Goal: Task Accomplishment & Management: Manage account settings

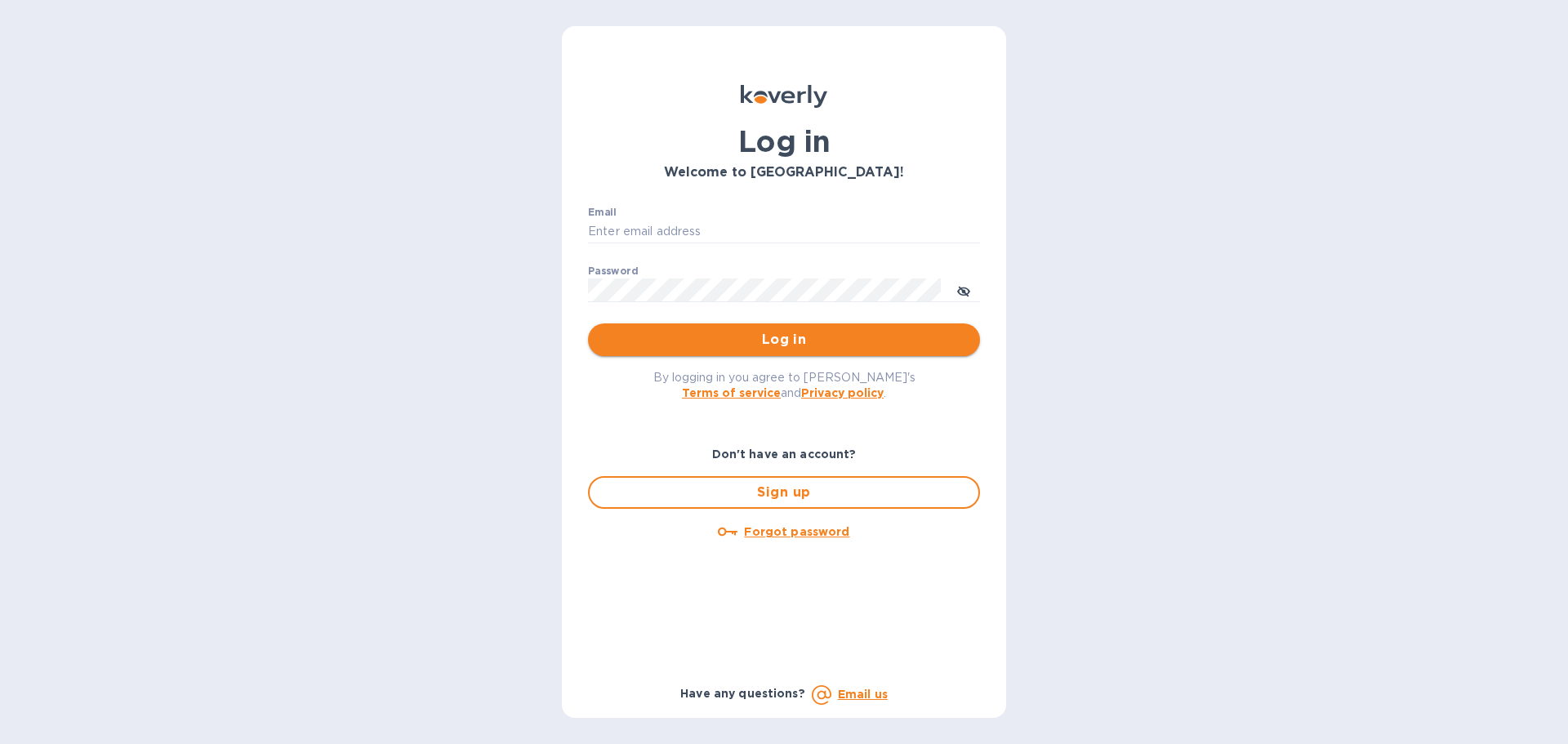
type input "[EMAIL_ADDRESS][DOMAIN_NAME]"
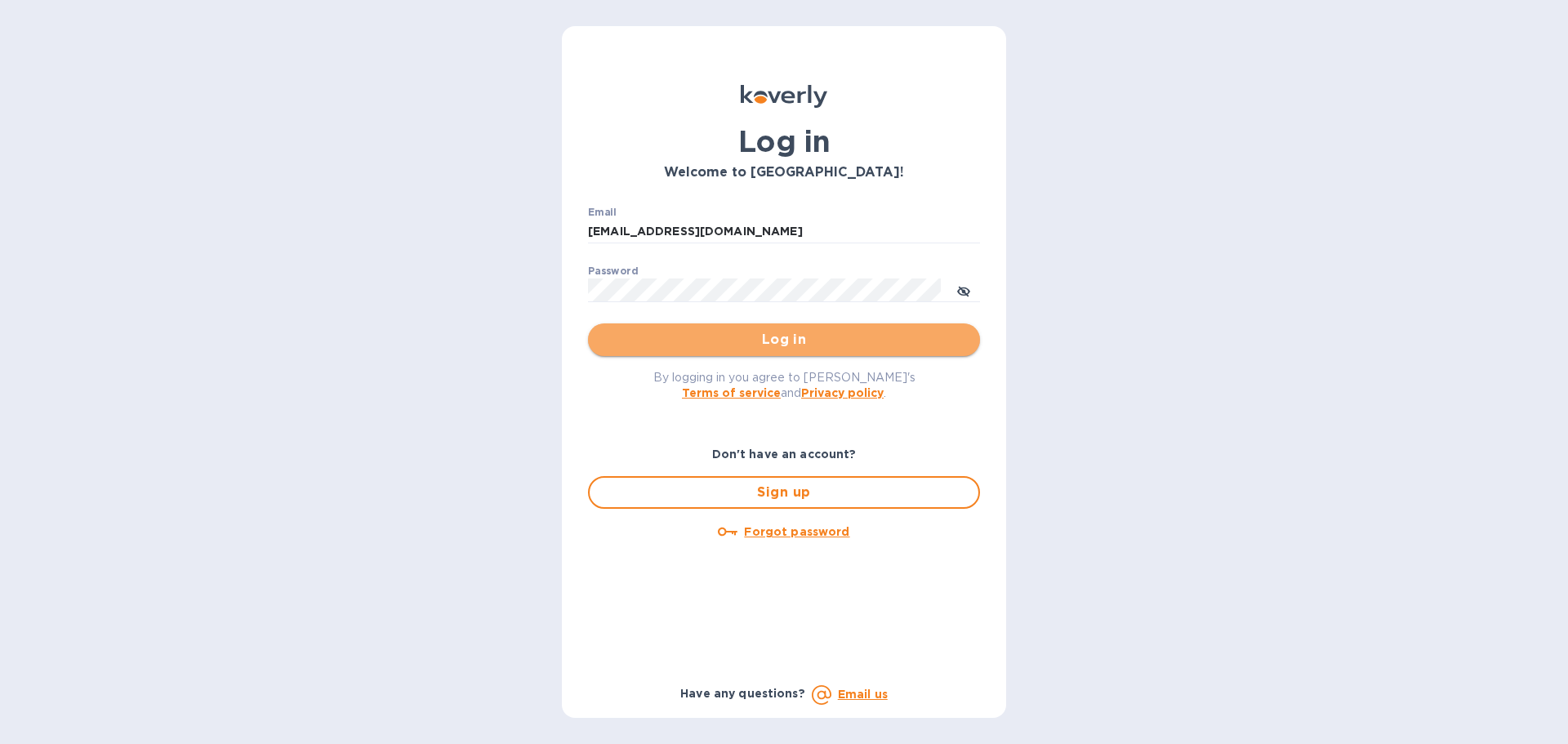
click at [785, 330] on span "Log in" at bounding box center [784, 340] width 366 height 19
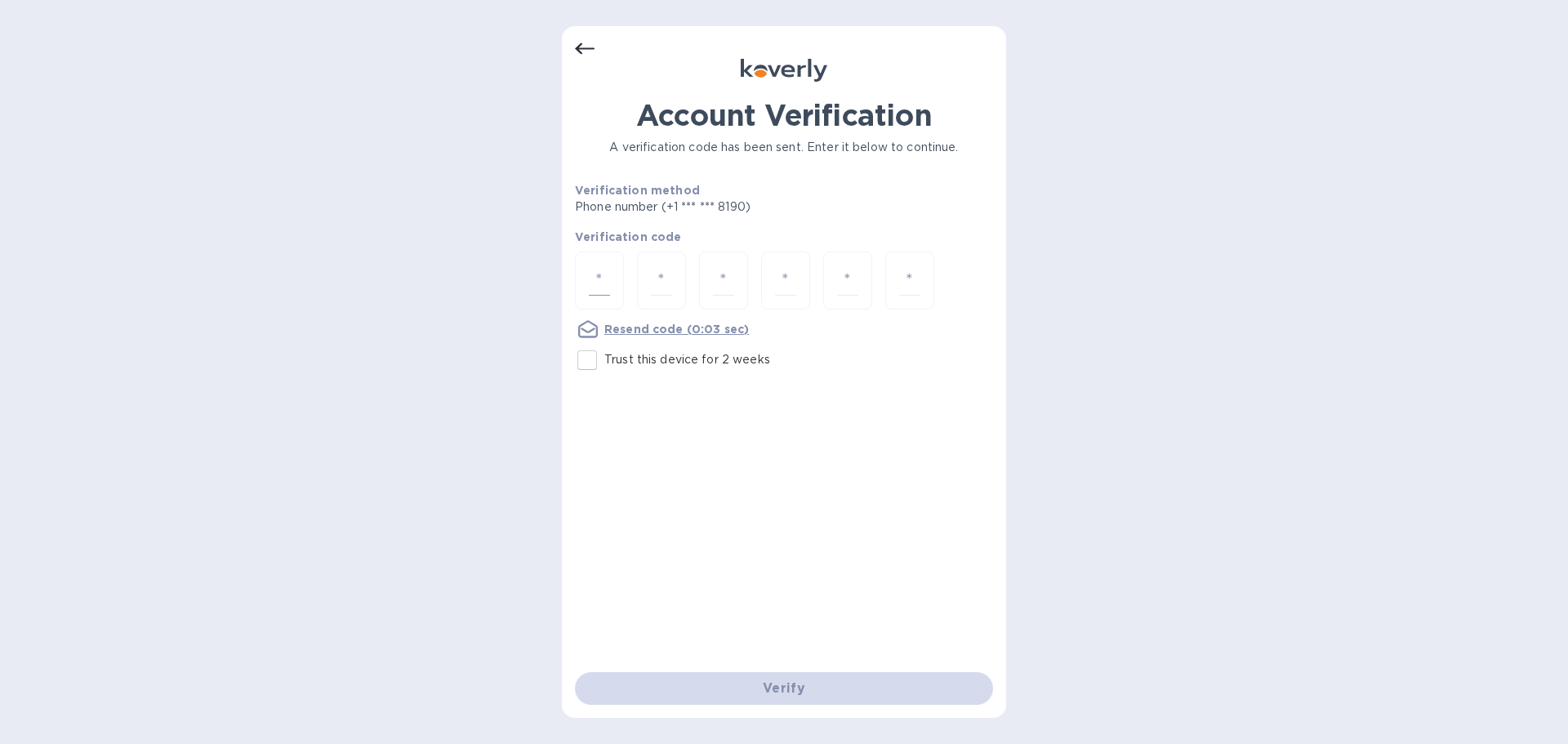
click at [613, 277] on div at bounding box center [599, 280] width 49 height 58
type input "3"
type input "1"
type input "3"
type input "7"
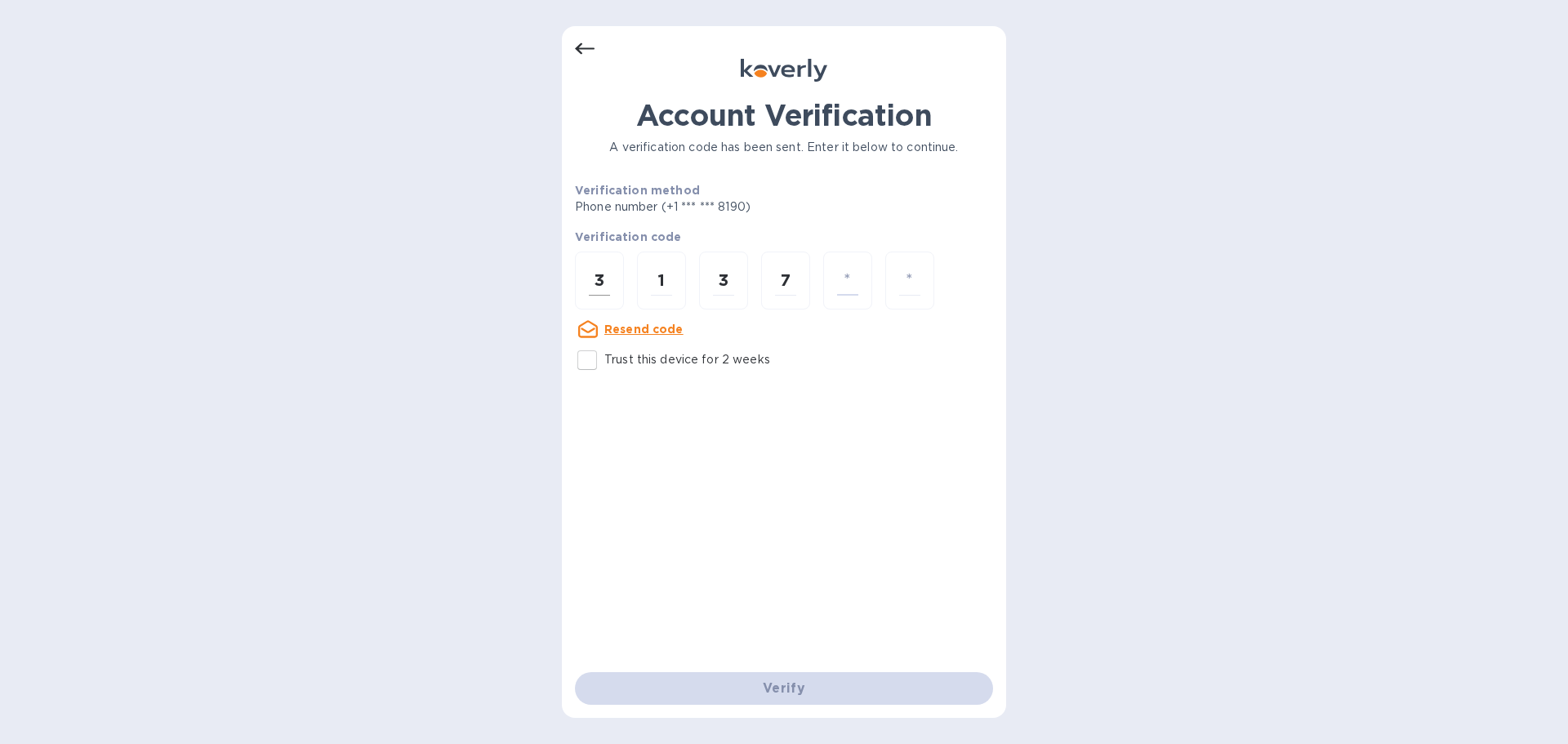
type input "4"
type input "6"
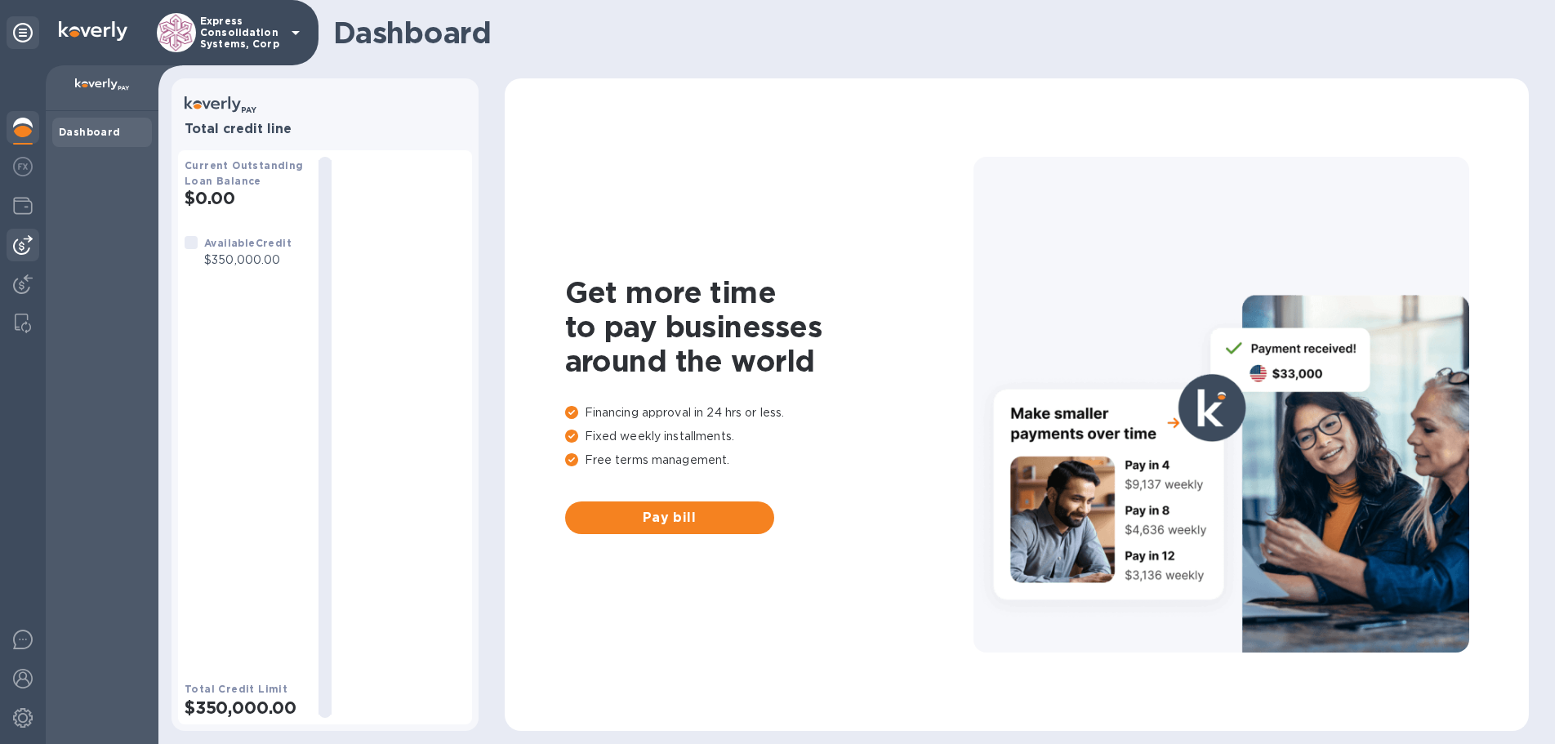
click at [24, 244] on img at bounding box center [23, 245] width 19 height 19
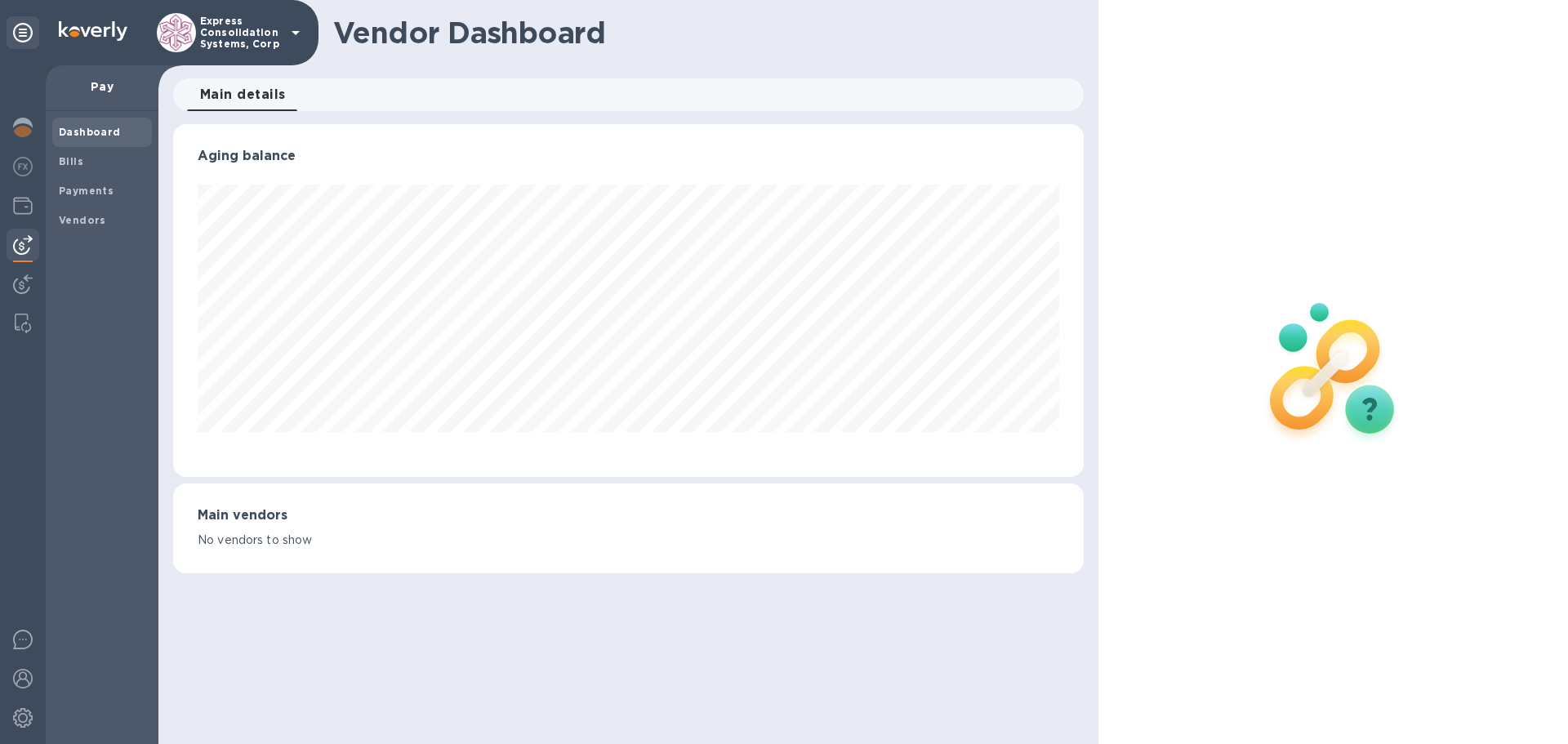
scroll to position [353, 910]
click at [80, 166] on b "Bills" at bounding box center [71, 161] width 25 height 12
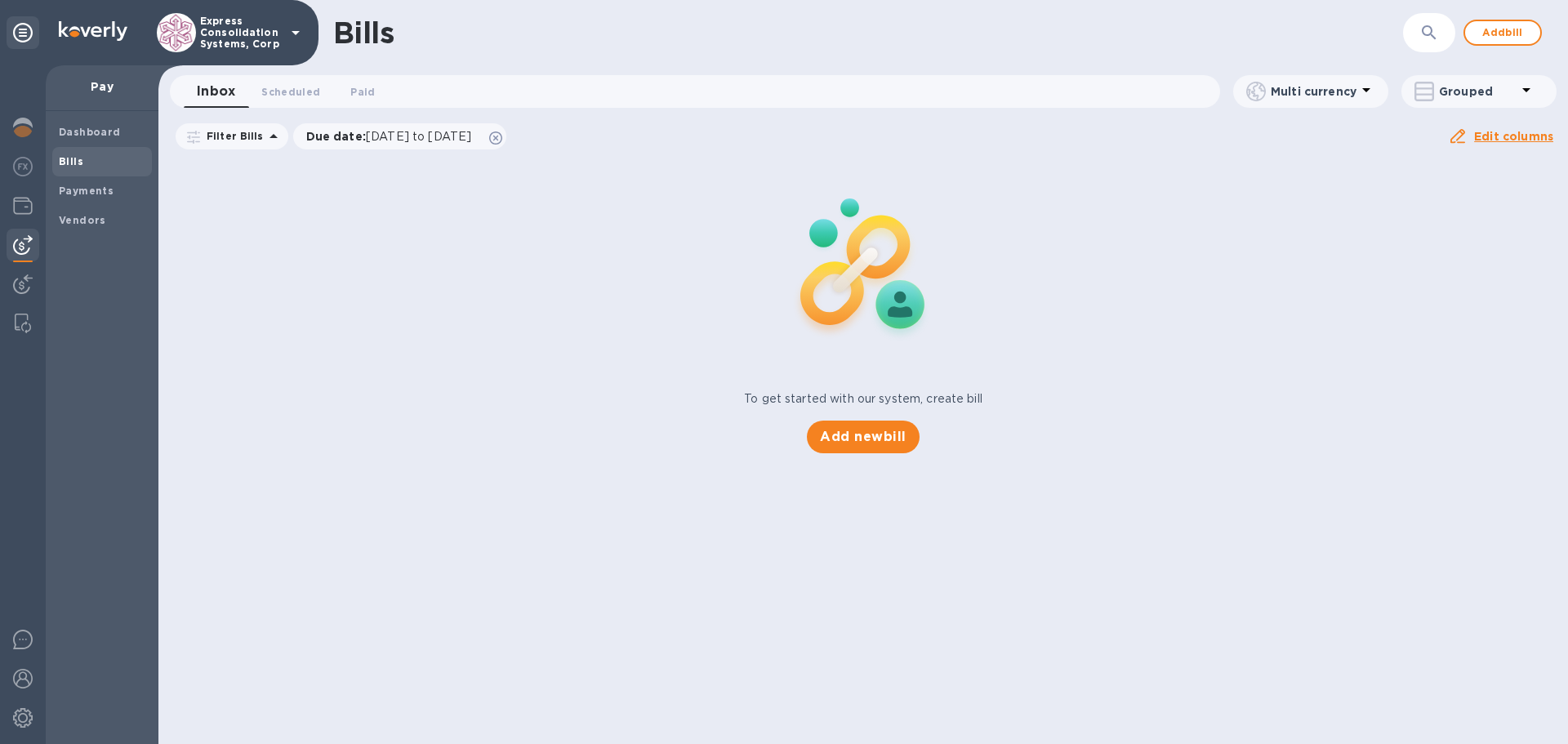
click at [79, 159] on b "Bills" at bounding box center [71, 161] width 25 height 12
click at [79, 189] on b "Payments" at bounding box center [86, 190] width 55 height 12
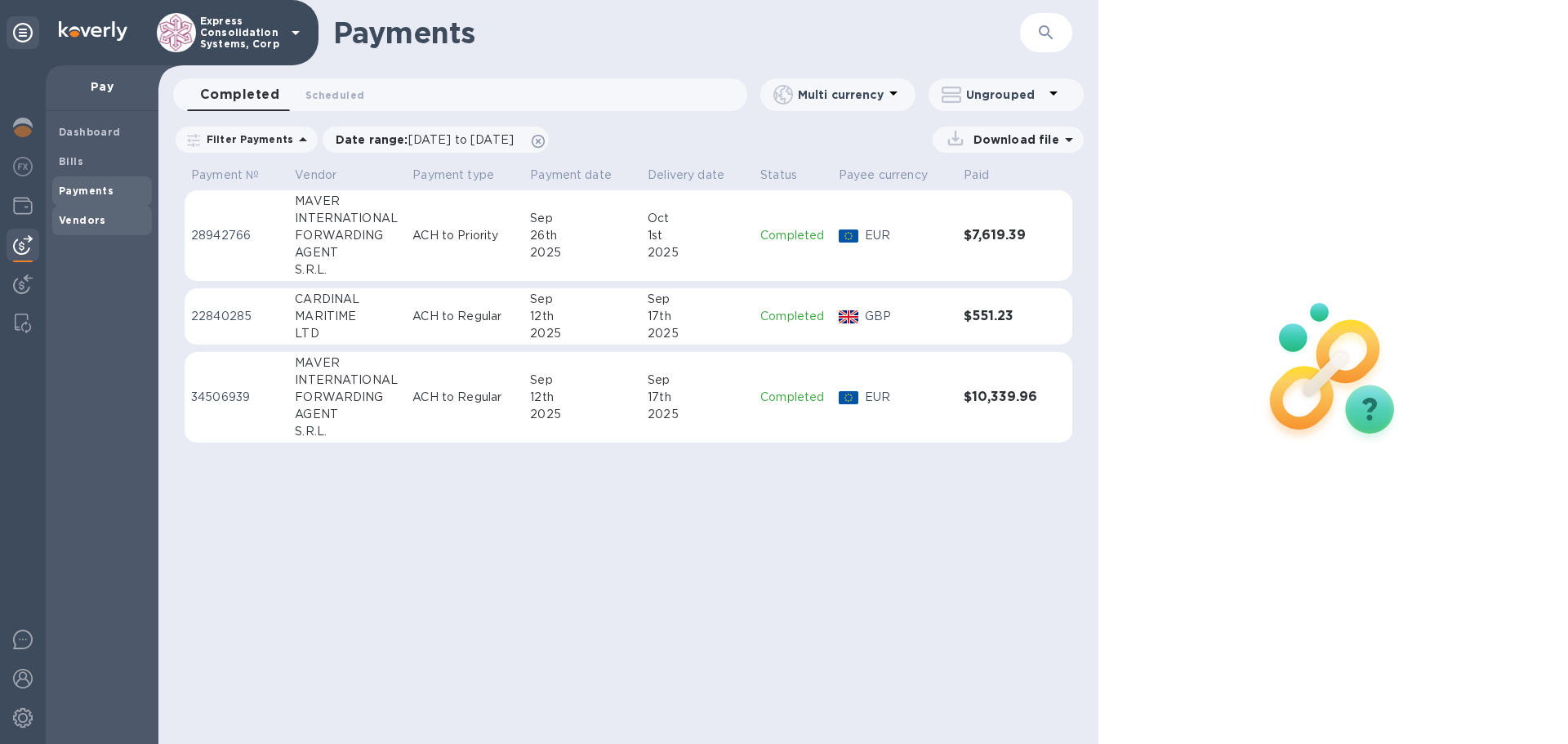
click at [102, 211] on div "Vendors" at bounding box center [102, 220] width 99 height 29
